Goal: Navigation & Orientation: Go to known website

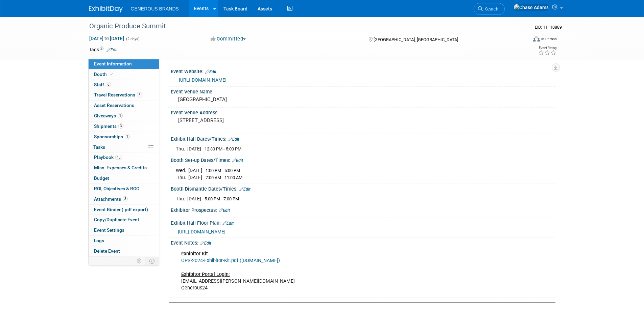
click at [109, 6] on img at bounding box center [106, 9] width 34 height 7
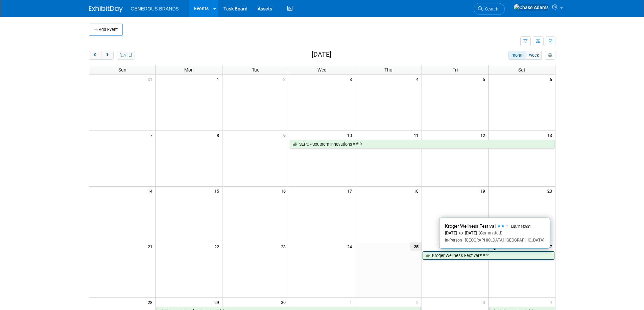
click at [450, 259] on link "Kroger Wellness Festival" at bounding box center [487, 256] width 131 height 9
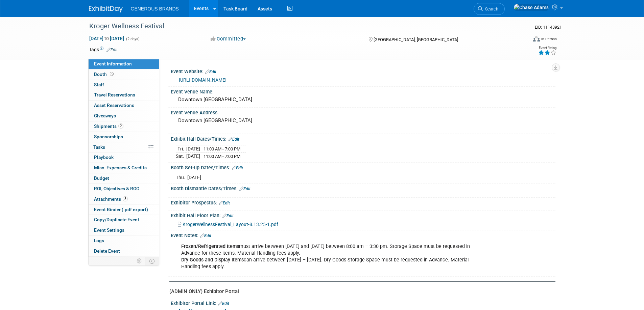
scroll to position [149, 0]
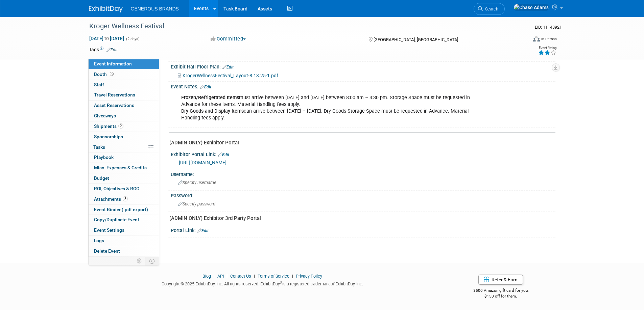
click at [226, 163] on link "https://www.fernoneview.com/booth_teams/401860/dashboard" at bounding box center [203, 162] width 48 height 5
